Goal: Obtain resource: Download file/media

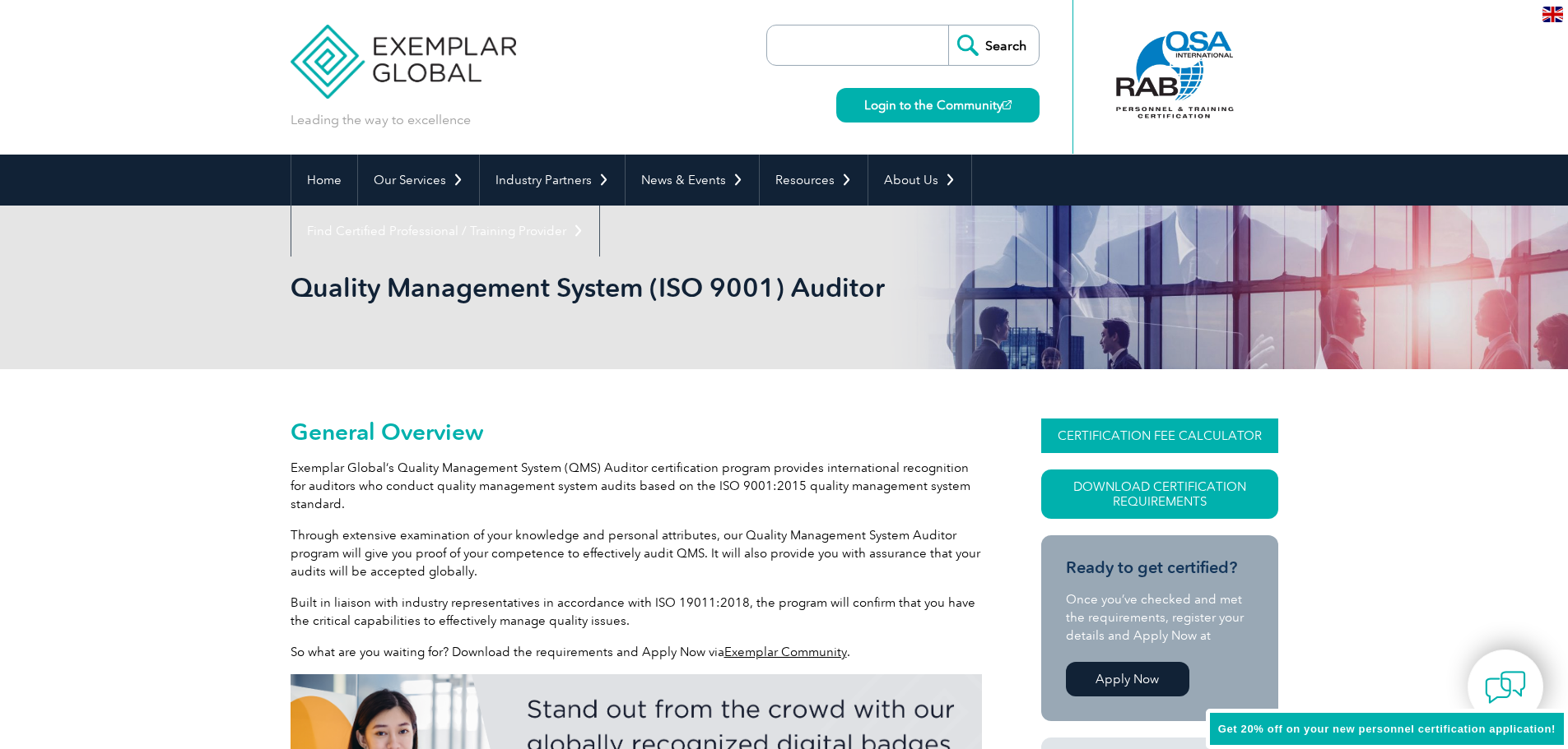
click at [1170, 431] on link "CERTIFICATION FEE CALCULATOR" at bounding box center [1160, 436] width 237 height 34
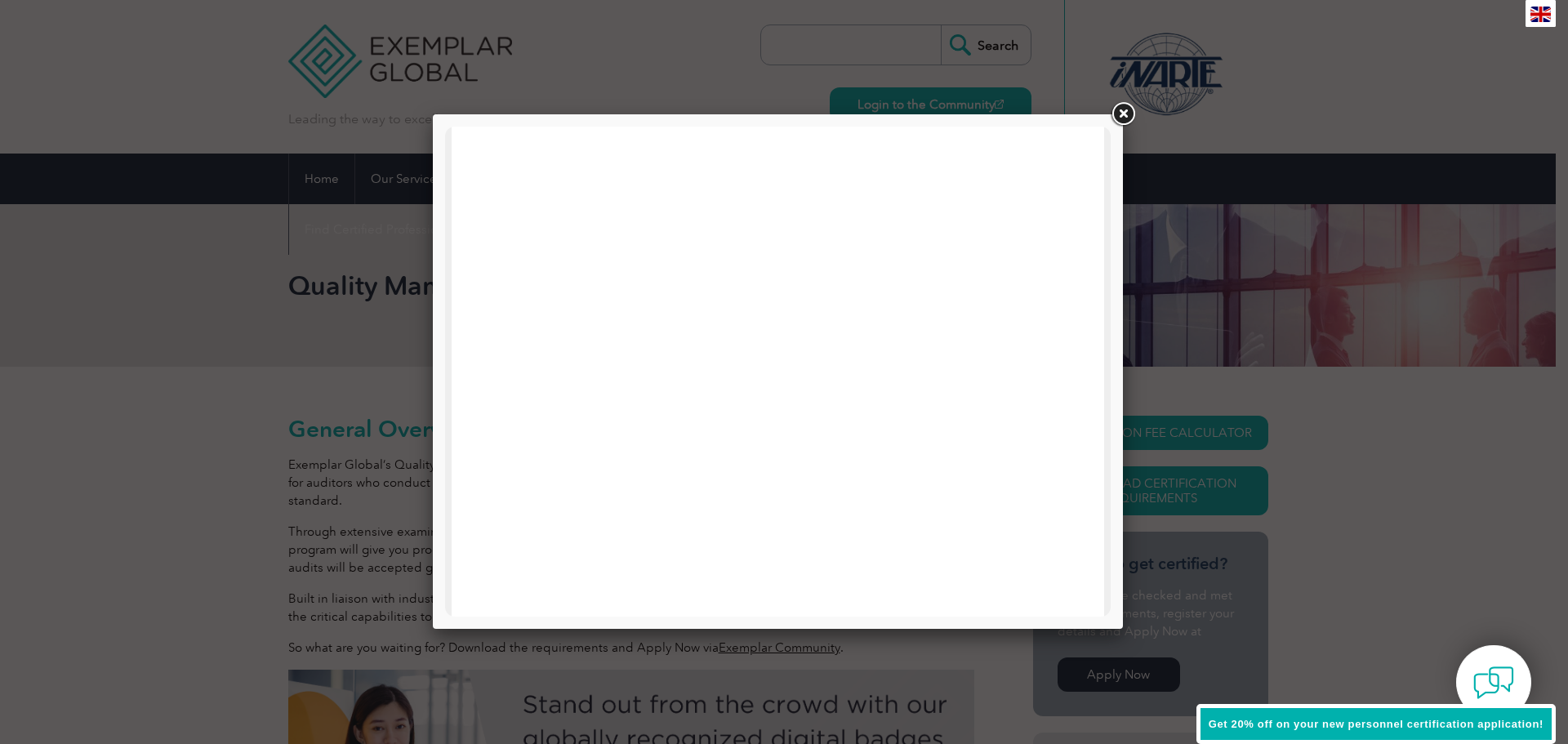
scroll to position [68, 0]
click at [1322, 120] on div at bounding box center [784, 372] width 1568 height 744
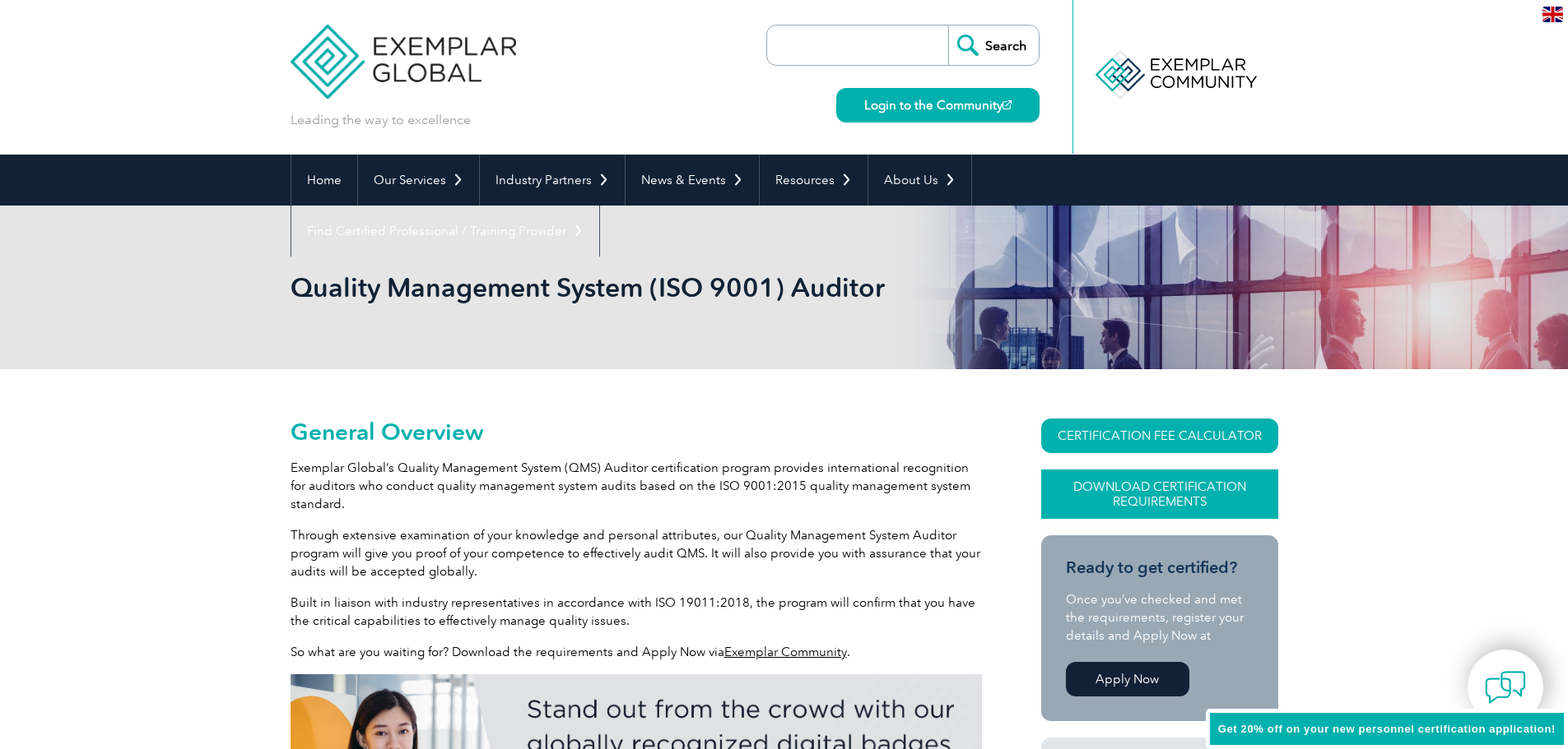
click at [1167, 499] on link "Download Certification Requirements" at bounding box center [1160, 494] width 237 height 50
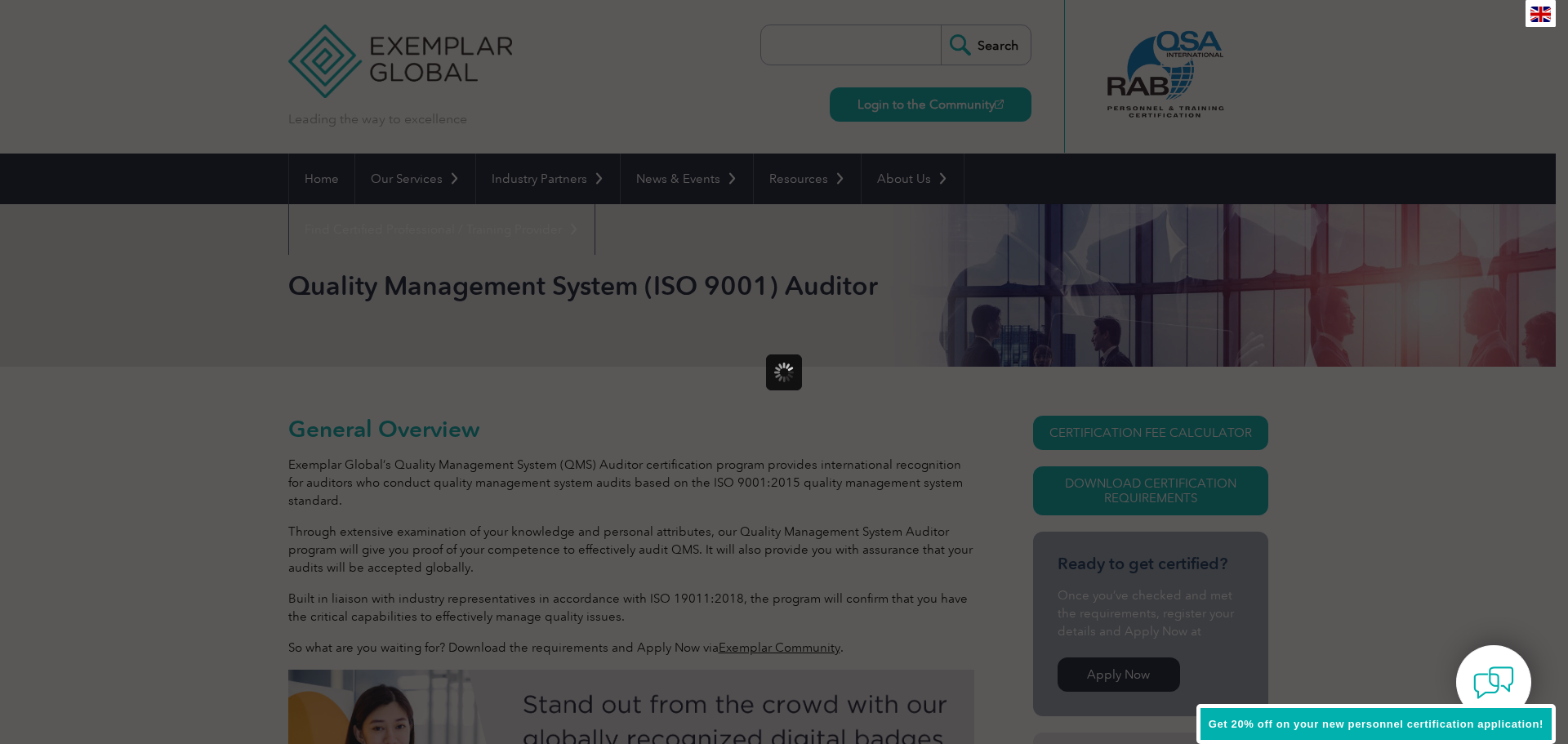
scroll to position [0, 0]
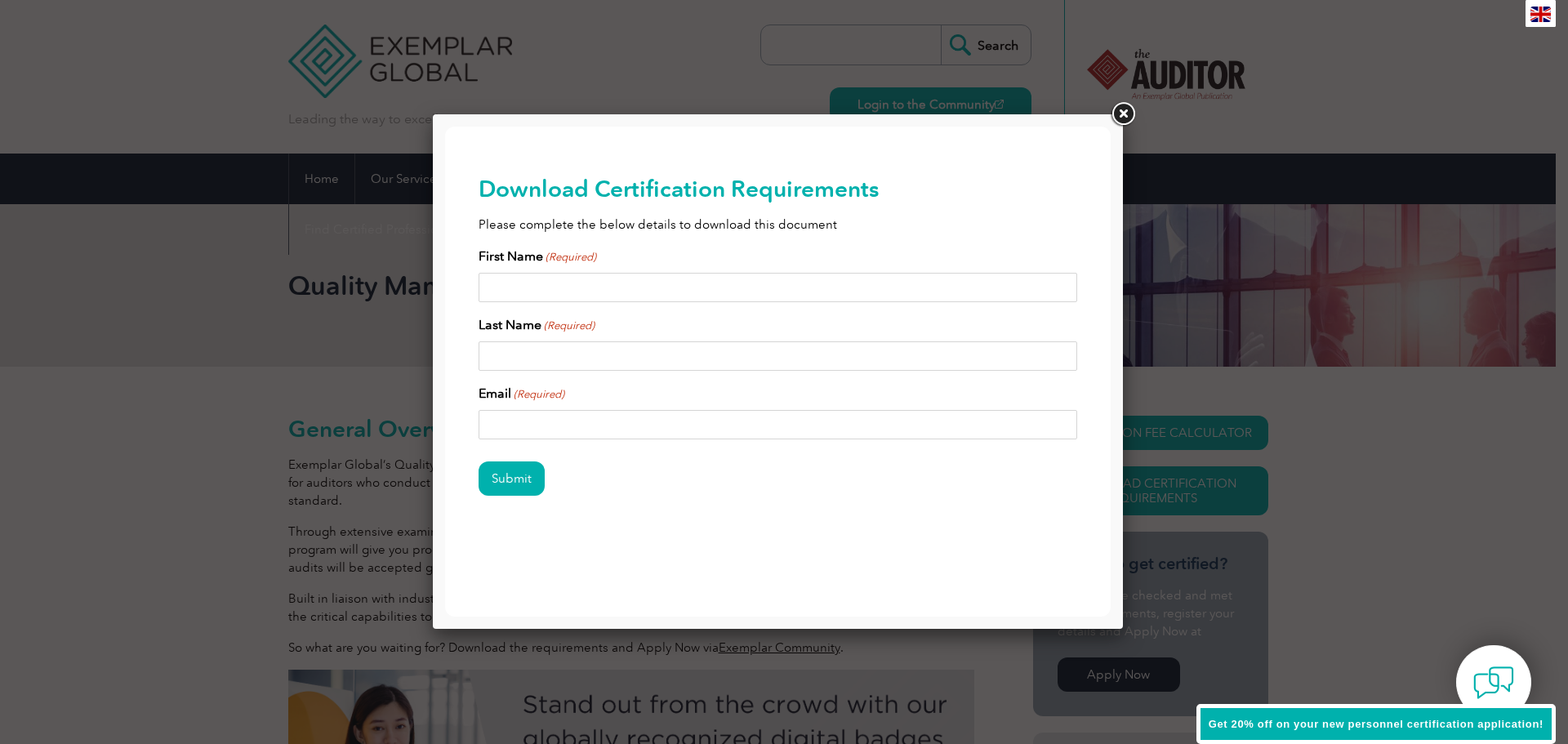
click at [610, 284] on input "First Name (Required)" at bounding box center [779, 287] width 599 height 29
type input "[PERSON_NAME]"
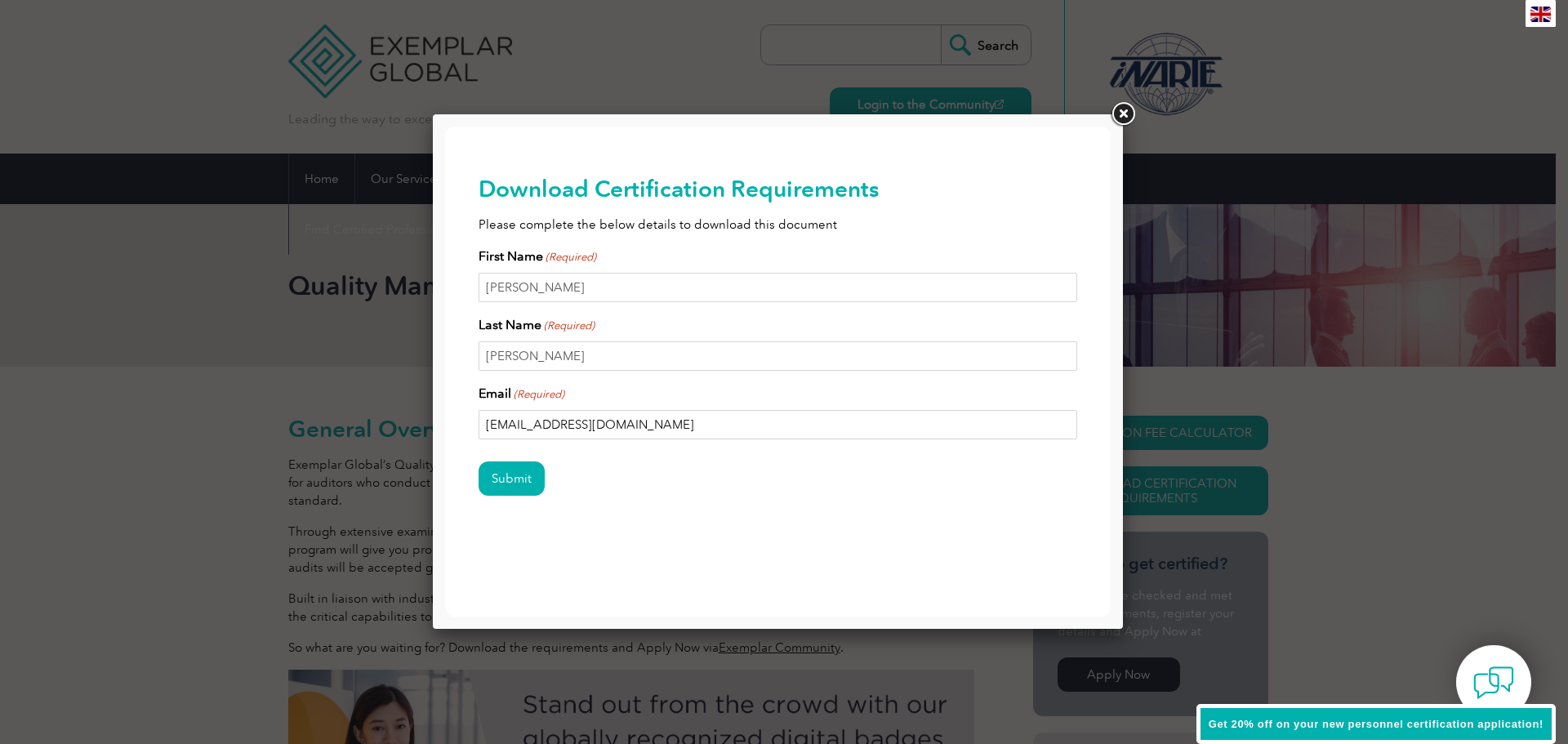
click at [636, 425] on input "[EMAIL_ADDRESS][DOMAIN_NAME]" at bounding box center [779, 425] width 599 height 29
drag, startPoint x: 644, startPoint y: 425, endPoint x: 540, endPoint y: 424, distance: 104.0
click at [540, 424] on input "[EMAIL_ADDRESS][DOMAIN_NAME]" at bounding box center [779, 425] width 599 height 29
type input "[EMAIL_ADDRESS][DOMAIN_NAME]"
click at [505, 480] on input "Submit" at bounding box center [512, 478] width 66 height 34
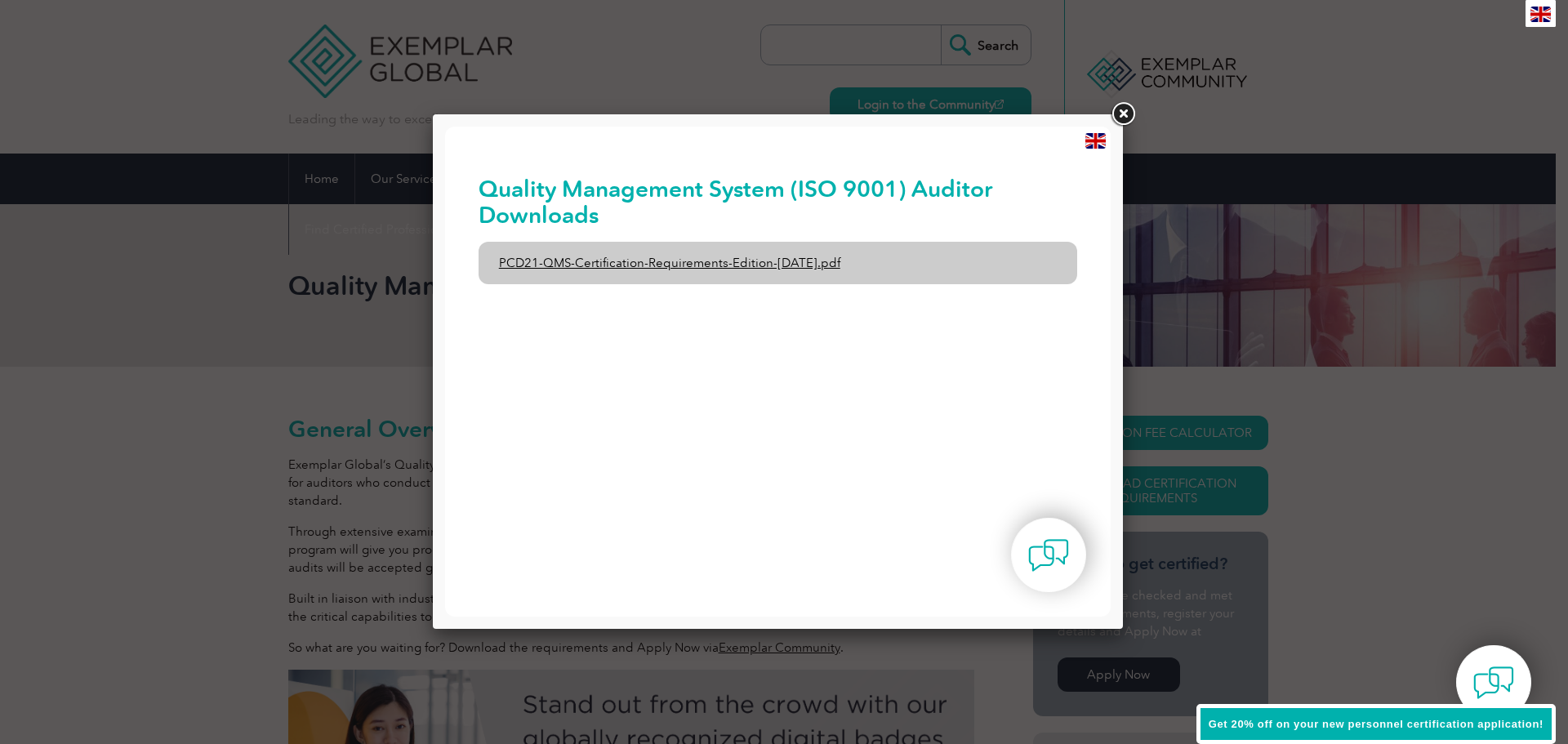
click at [646, 262] on link "PCD21-QMS-Certification-Requirements-Edition-[DATE].pdf" at bounding box center [779, 263] width 599 height 43
